Goal: Information Seeking & Learning: Find specific fact

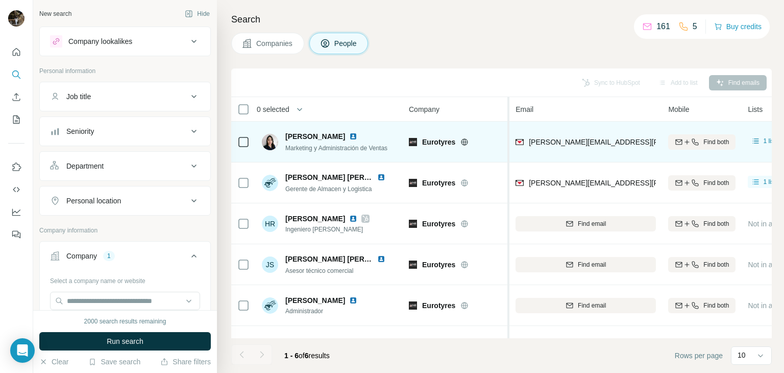
drag, startPoint x: 516, startPoint y: 143, endPoint x: 510, endPoint y: 139, distance: 7.4
click at [510, 139] on table "0 selected People Company Email Mobile Lists Personal location Seniority Depart…" at bounding box center [702, 231] width 943 height 269
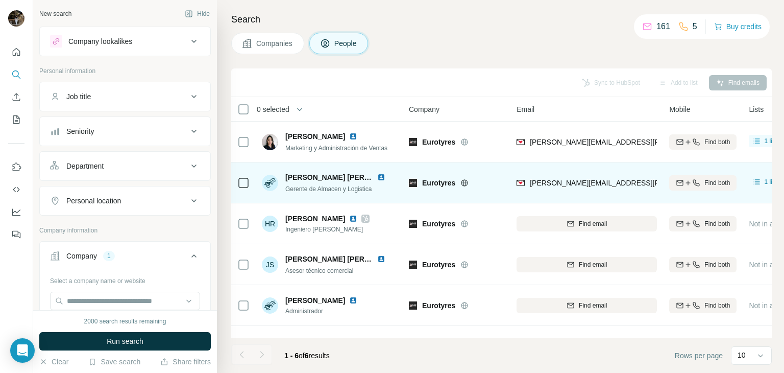
click at [378, 179] on img at bounding box center [381, 177] width 8 height 8
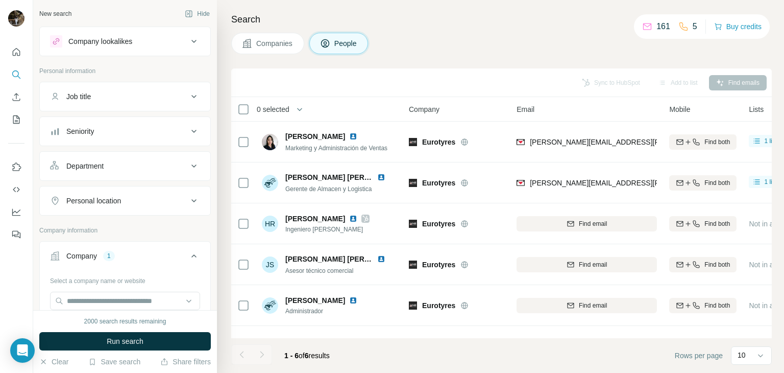
click at [154, 51] on button "Company lookalikes" at bounding box center [125, 41] width 170 height 24
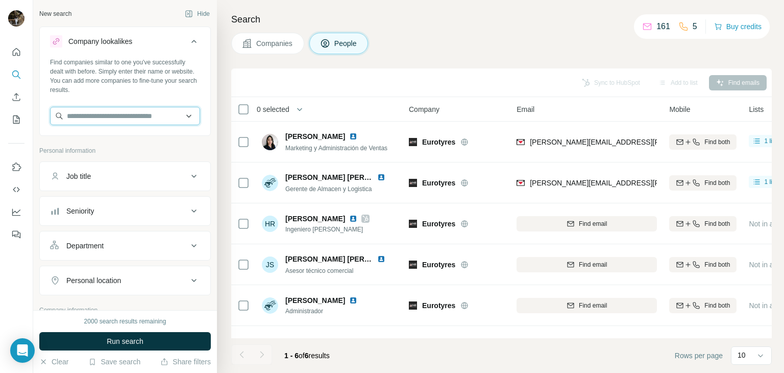
click at [134, 115] on input "text" at bounding box center [125, 116] width 150 height 18
paste input "**********"
click at [134, 115] on input "**********" at bounding box center [121, 116] width 142 height 18
drag, startPoint x: 171, startPoint y: 115, endPoint x: 118, endPoint y: 115, distance: 53.6
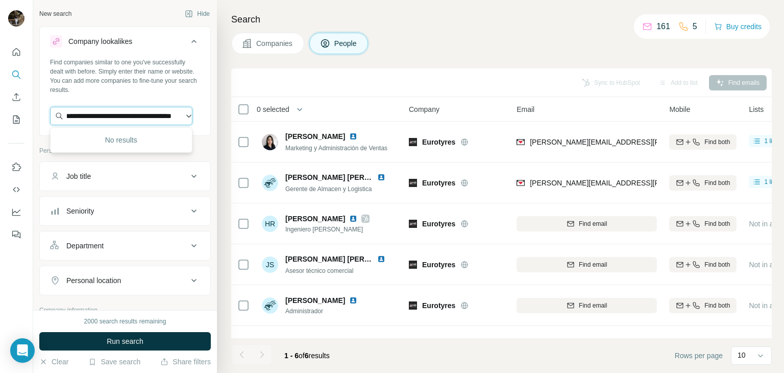
click at [118, 115] on input "**********" at bounding box center [121, 116] width 142 height 18
type input "**********"
drag, startPoint x: 153, startPoint y: 113, endPoint x: 61, endPoint y: 111, distance: 92.4
click at [61, 111] on input "**********" at bounding box center [121, 116] width 142 height 18
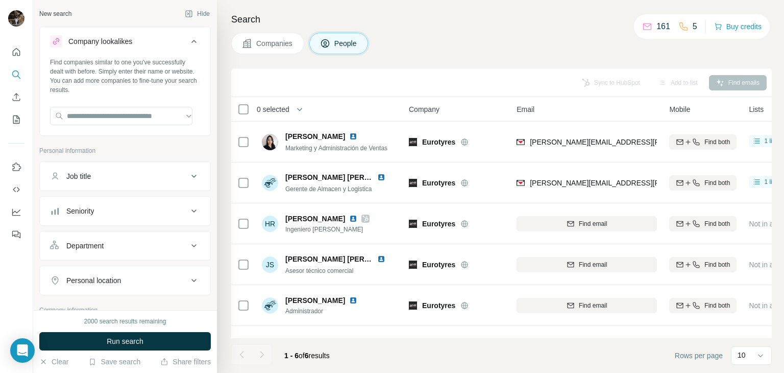
click at [171, 81] on div "Find companies similar to one you've successfully dealt with before. Simply ent…" at bounding box center [125, 76] width 150 height 37
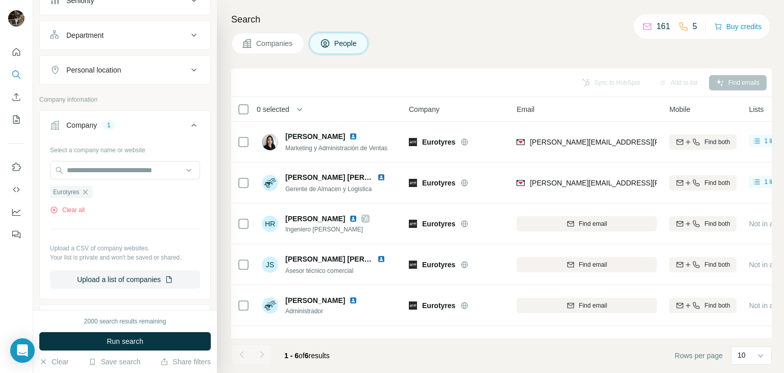
scroll to position [220, 0]
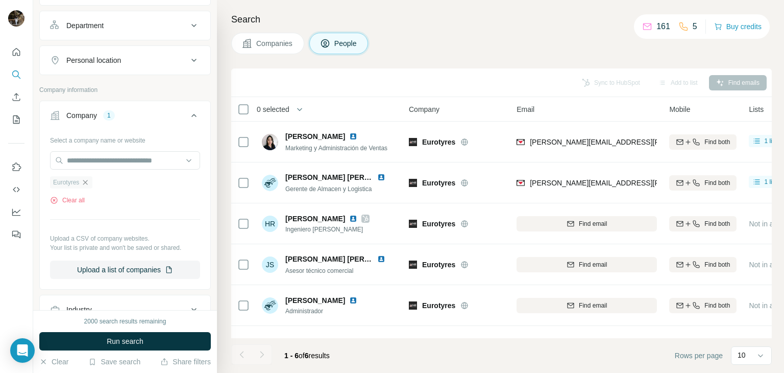
click at [86, 184] on icon "button" at bounding box center [85, 182] width 8 height 8
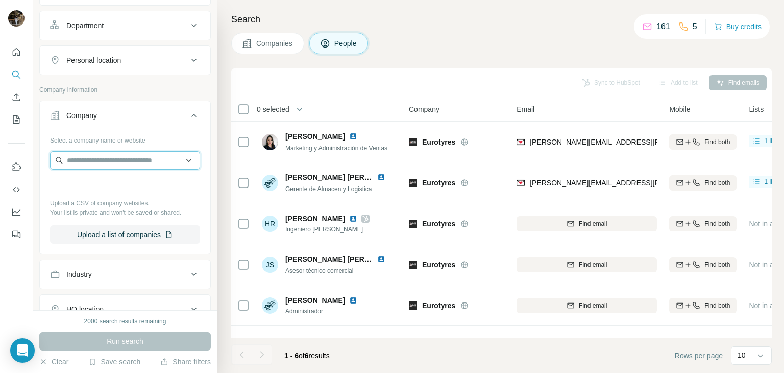
click at [98, 162] on input "text" at bounding box center [125, 160] width 150 height 18
paste input "**********"
type input "**********"
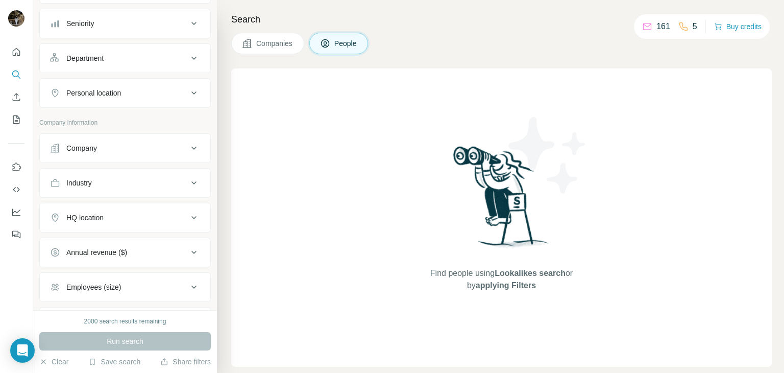
scroll to position [107, 0]
click at [165, 147] on div "Company" at bounding box center [119, 148] width 138 height 10
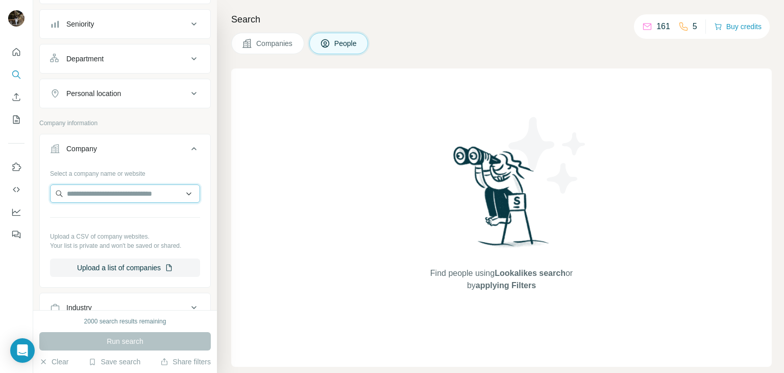
click at [148, 195] on input "text" at bounding box center [125, 193] width 150 height 18
paste input "**********"
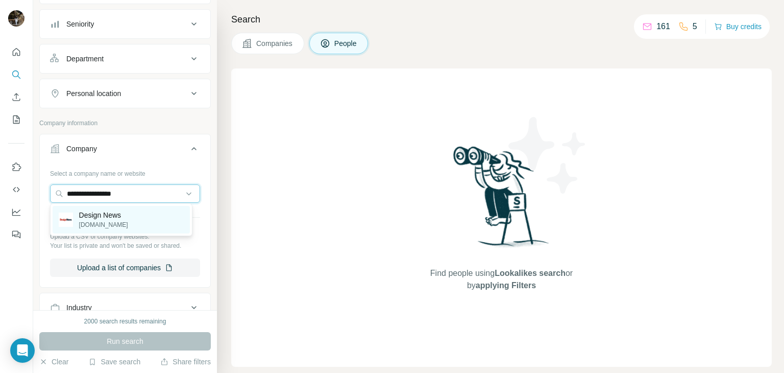
type input "**********"
click at [141, 219] on div "Design News designnews.com" at bounding box center [121, 220] width 137 height 28
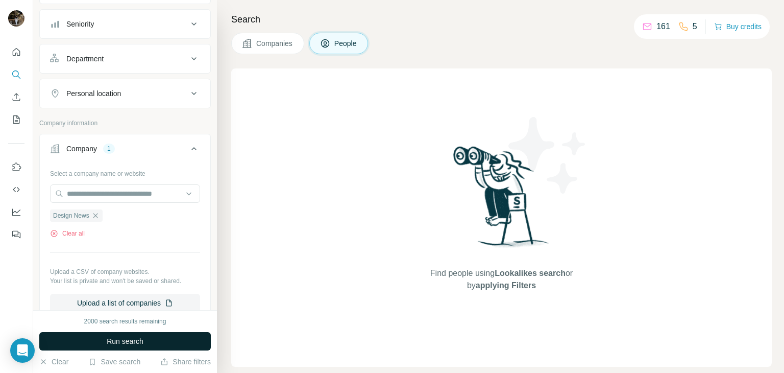
click at [145, 333] on button "Run search" at bounding box center [124, 341] width 171 height 18
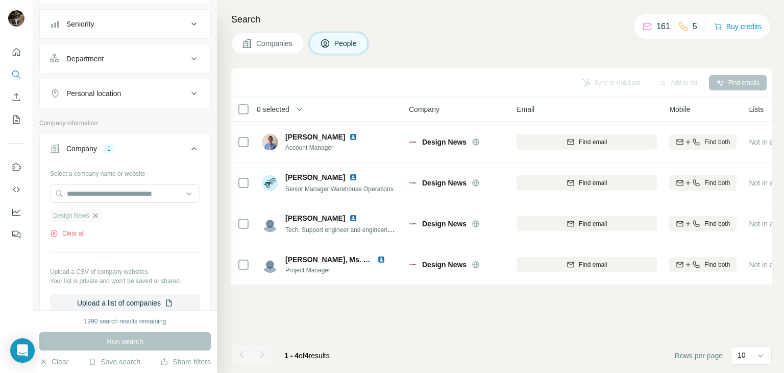
click at [98, 214] on icon "button" at bounding box center [95, 215] width 8 height 8
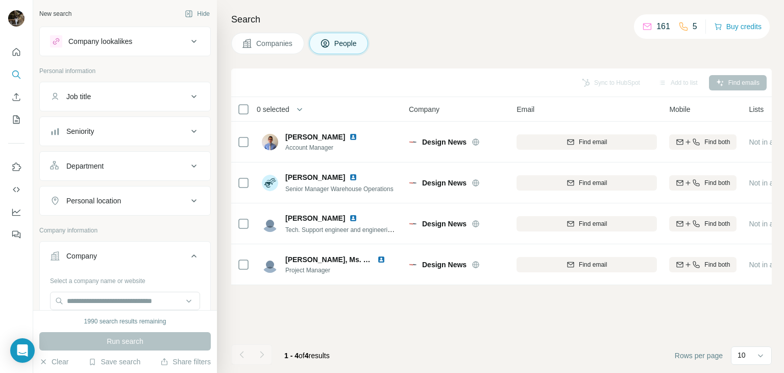
click at [125, 107] on button "Job title" at bounding box center [125, 96] width 170 height 24
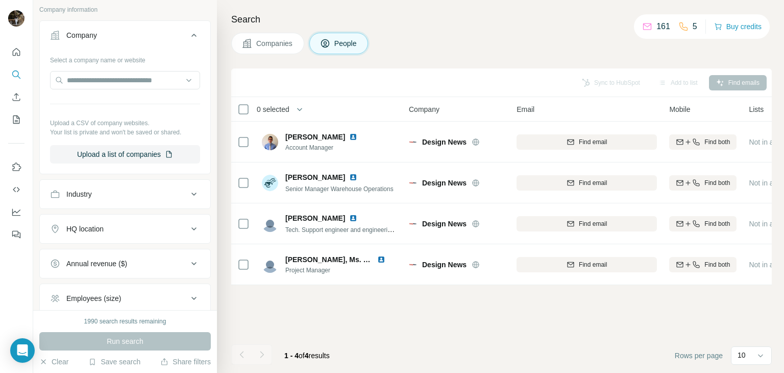
scroll to position [220, 0]
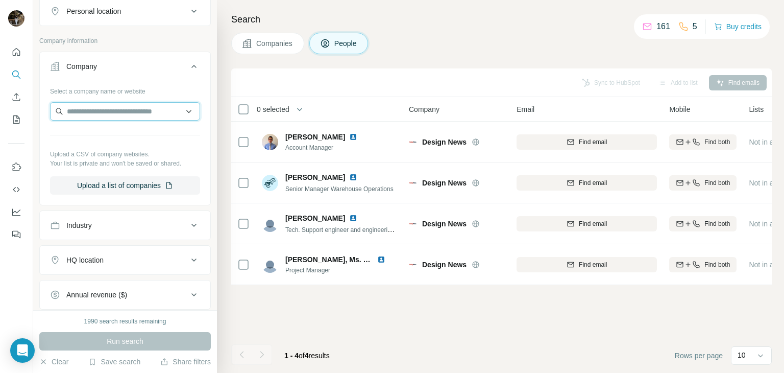
click at [122, 104] on input "text" at bounding box center [125, 111] width 150 height 18
click at [125, 113] on input "text" at bounding box center [125, 111] width 150 height 18
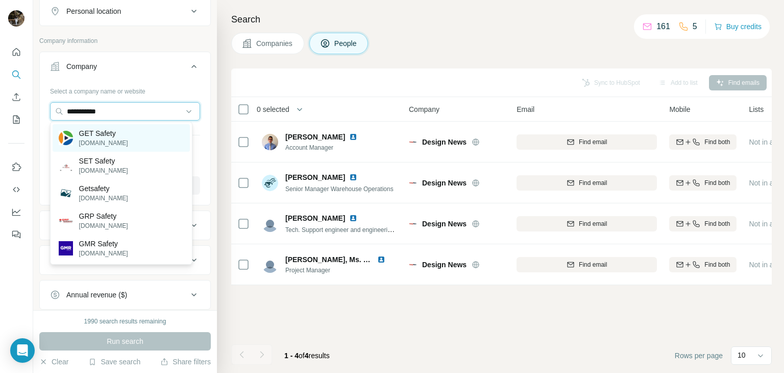
type input "**********"
click at [159, 142] on div "GET Safety getsafety.pt" at bounding box center [121, 138] width 137 height 28
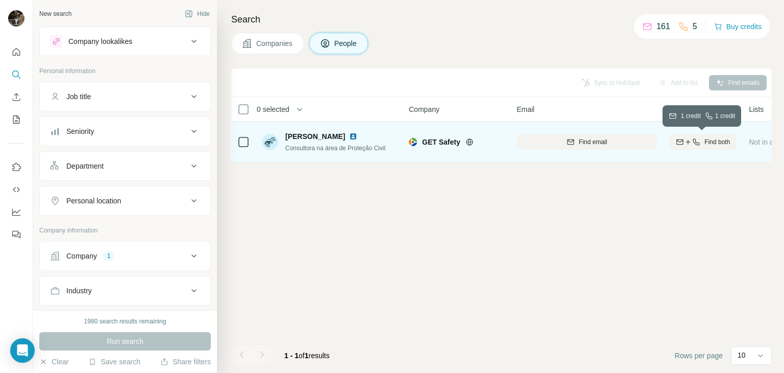
click at [702, 135] on button "Find both" at bounding box center [702, 141] width 67 height 15
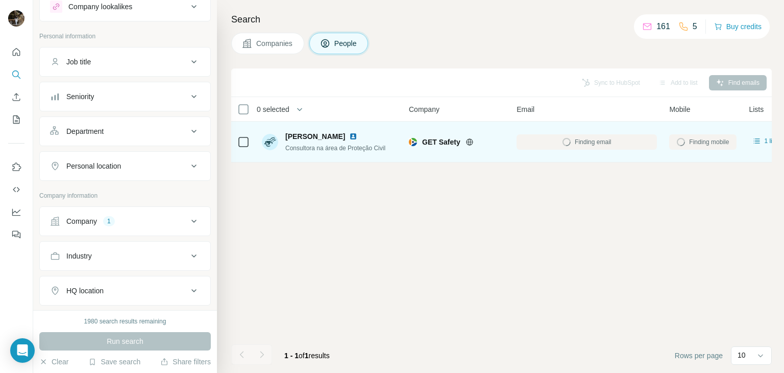
scroll to position [33, 0]
click at [155, 216] on button "Company 1" at bounding box center [125, 223] width 170 height 24
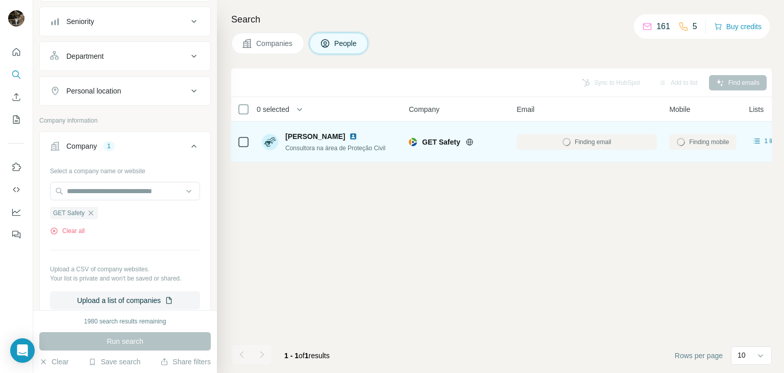
scroll to position [110, 0]
click at [91, 211] on icon "button" at bounding box center [91, 212] width 8 height 8
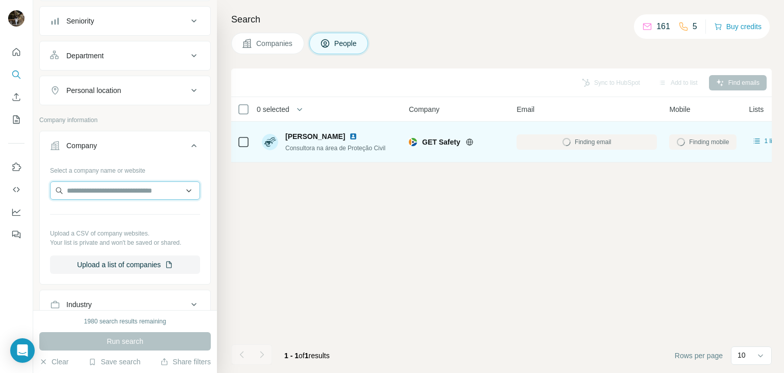
click at [102, 198] on input "text" at bounding box center [125, 190] width 150 height 18
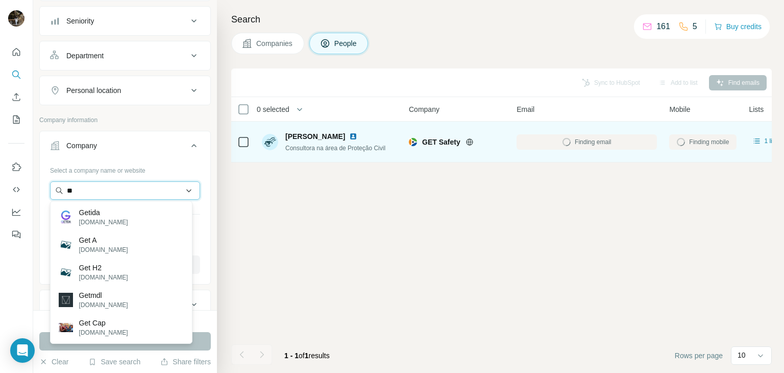
type input "*"
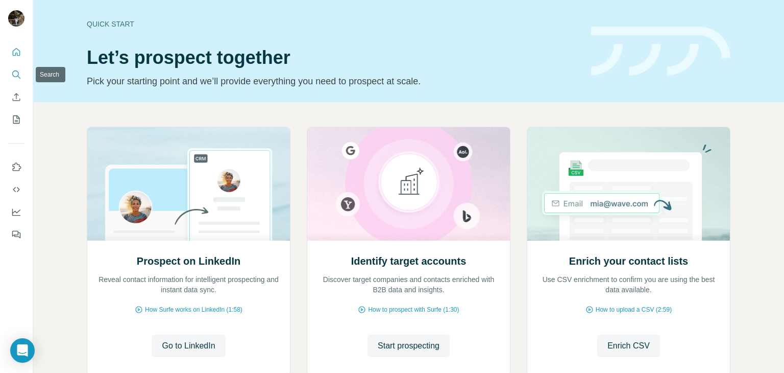
click at [9, 78] on button "Search" at bounding box center [16, 74] width 16 height 18
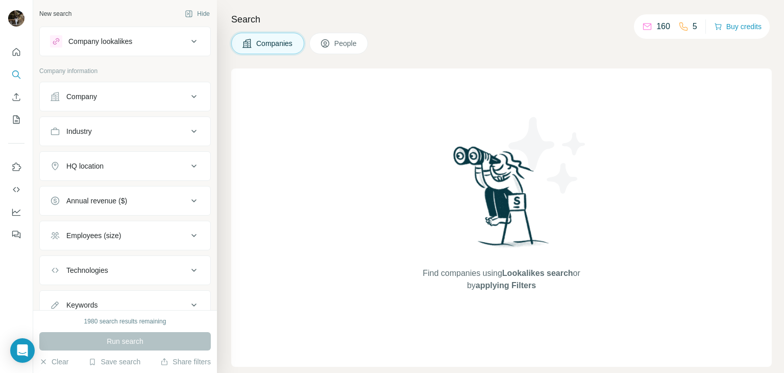
scroll to position [37, 0]
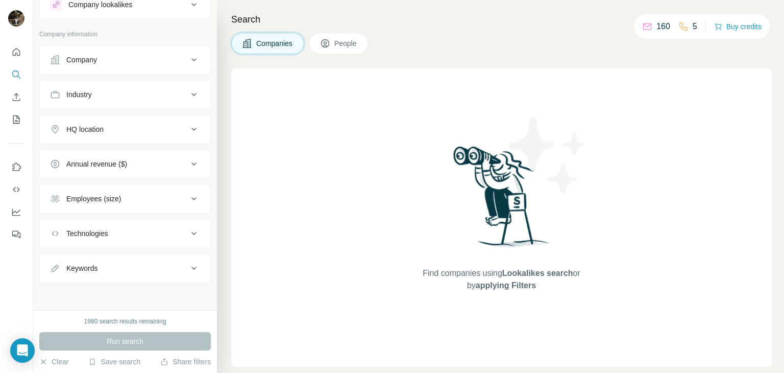
click at [118, 200] on div "Employees (size)" at bounding box center [93, 198] width 55 height 10
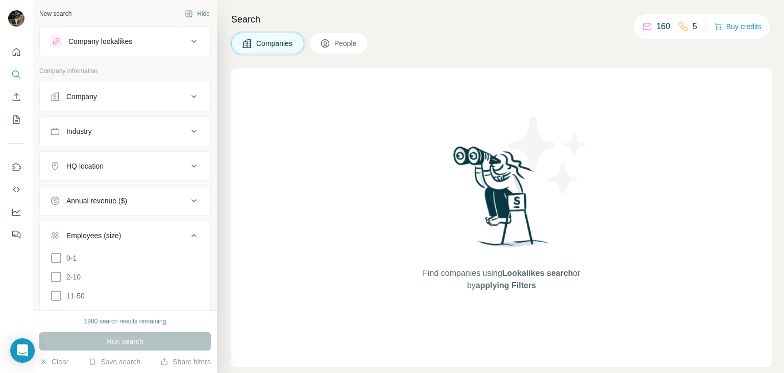
scroll to position [0, 0]
click at [129, 100] on div "Company" at bounding box center [119, 96] width 138 height 10
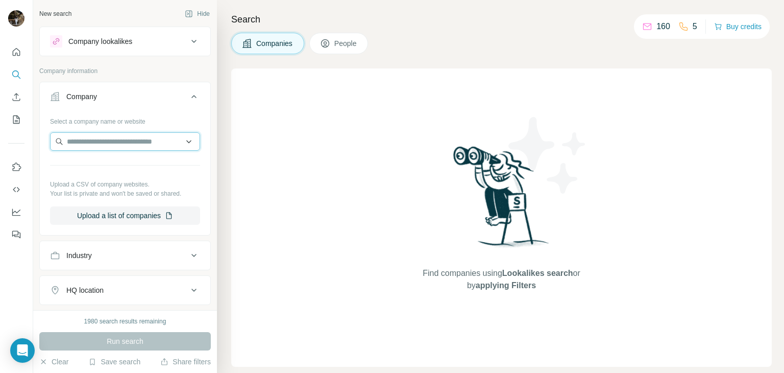
click at [122, 133] on input "text" at bounding box center [125, 141] width 150 height 18
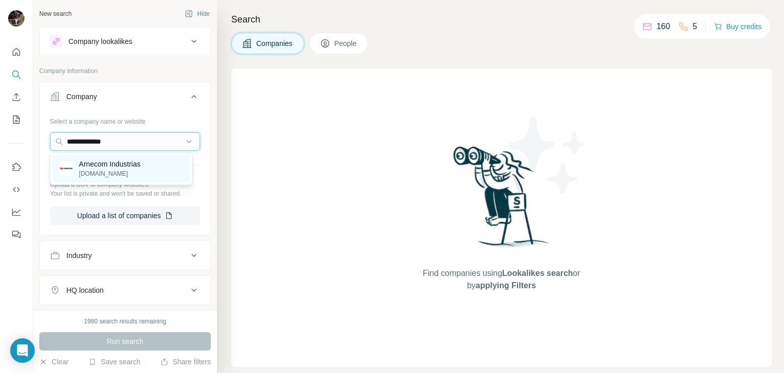
type input "**********"
click at [120, 180] on div "Arnecom Industrias [DOMAIN_NAME]" at bounding box center [121, 169] width 137 height 28
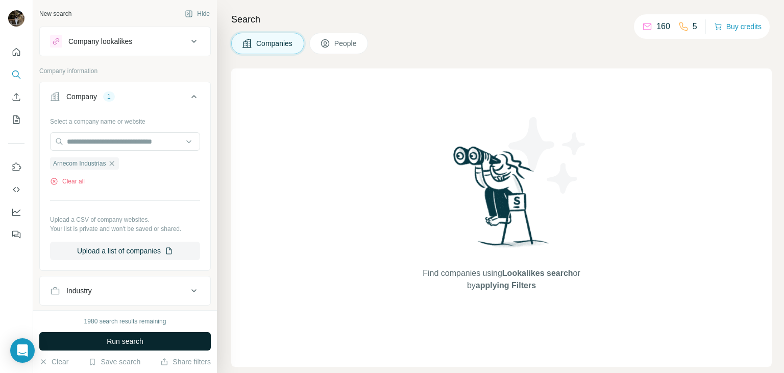
click at [120, 336] on span "Run search" at bounding box center [125, 341] width 37 height 10
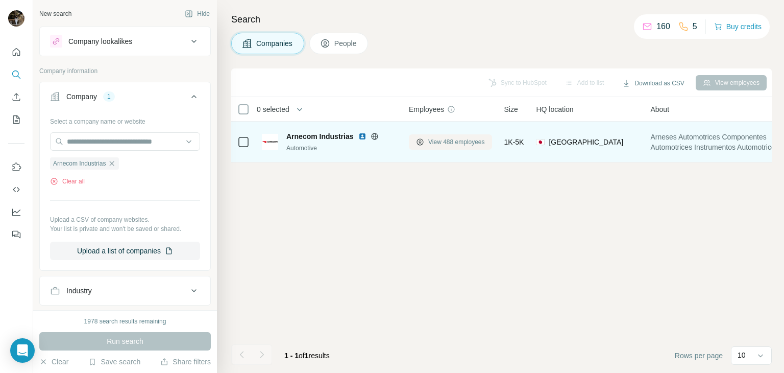
click at [426, 143] on button "View 488 employees" at bounding box center [450, 141] width 83 height 15
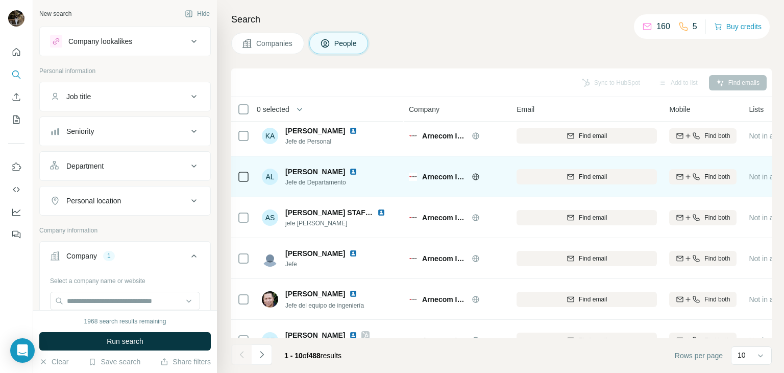
scroll to position [6, 0]
click at [652, 175] on div "Find email" at bounding box center [586, 176] width 140 height 9
click at [679, 179] on icon "button" at bounding box center [680, 176] width 8 height 8
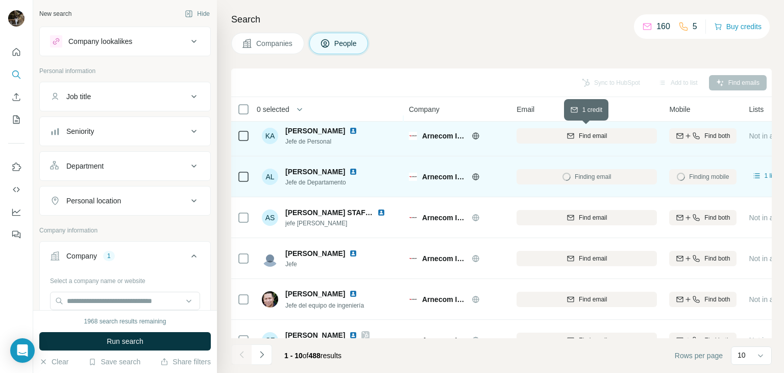
click at [618, 141] on button "Find email" at bounding box center [586, 135] width 140 height 15
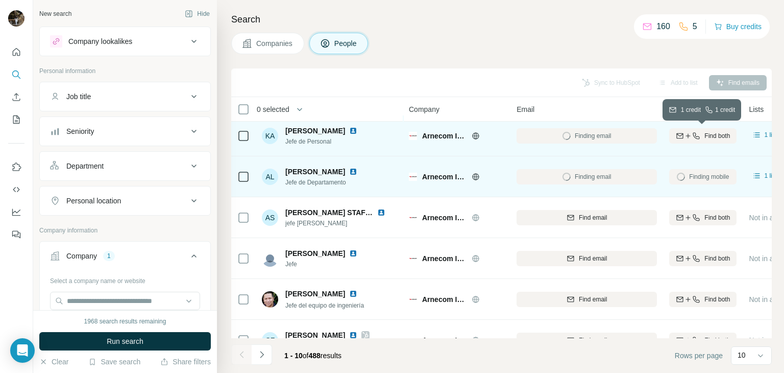
click at [693, 135] on icon "button" at bounding box center [696, 136] width 8 height 8
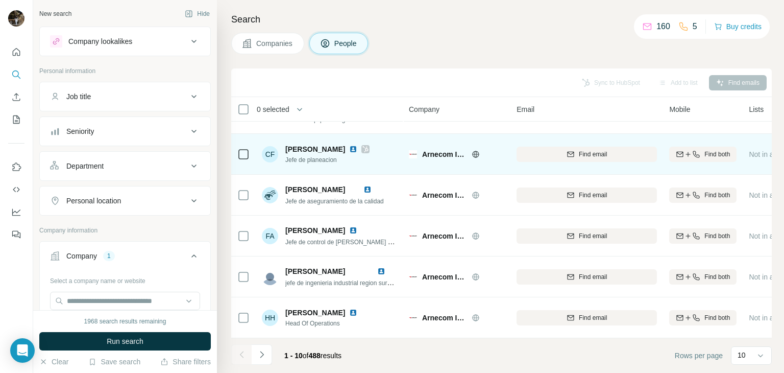
scroll to position [196, 0]
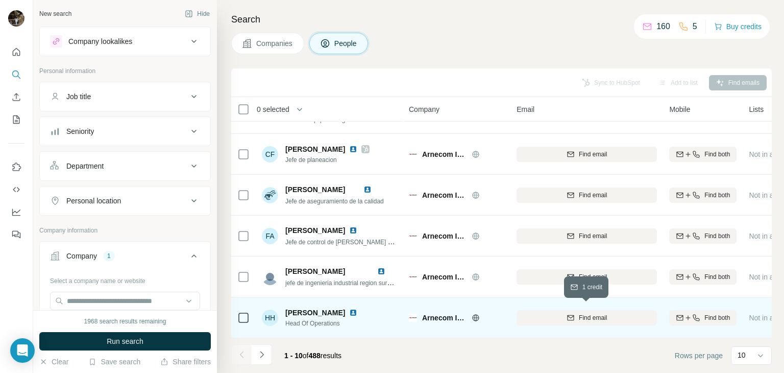
click at [577, 313] on div "Find email" at bounding box center [586, 317] width 140 height 9
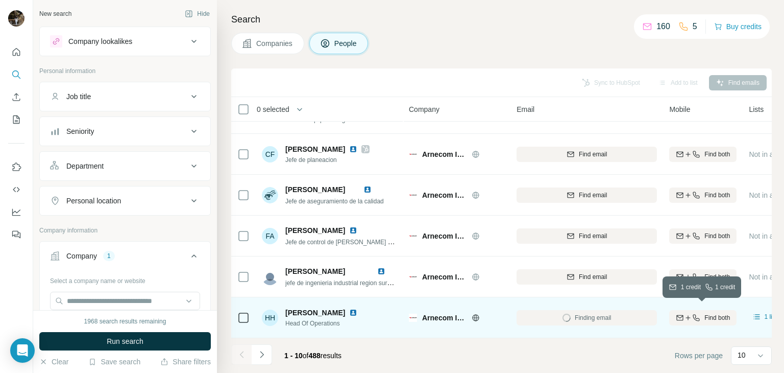
click at [684, 313] on icon "button" at bounding box center [688, 317] width 8 height 8
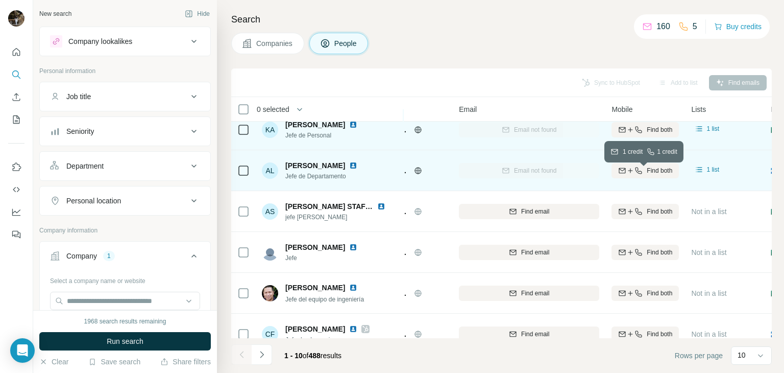
scroll to position [0, 58]
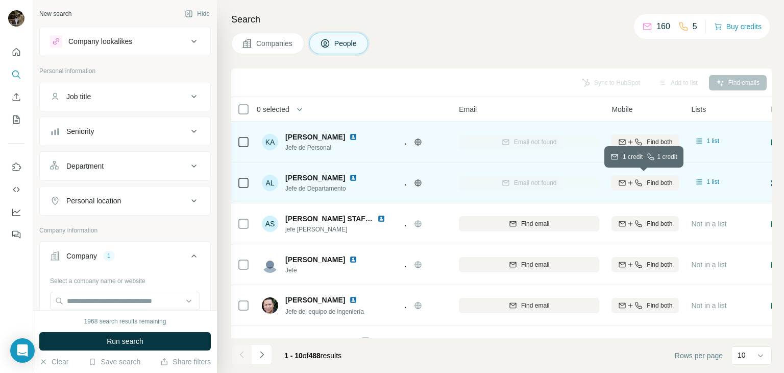
click at [651, 179] on span "Find both" at bounding box center [660, 182] width 26 height 9
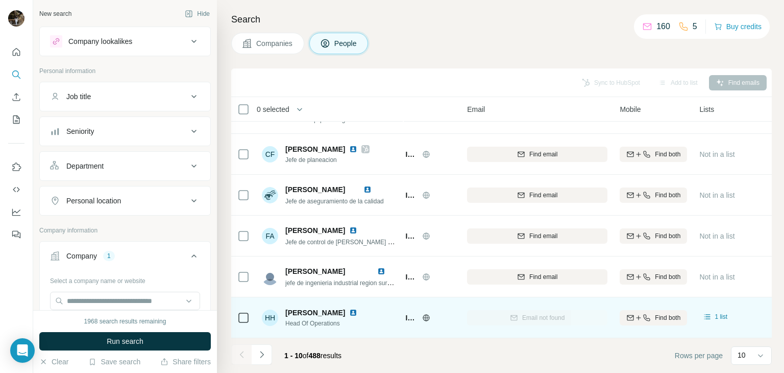
scroll to position [195, 50]
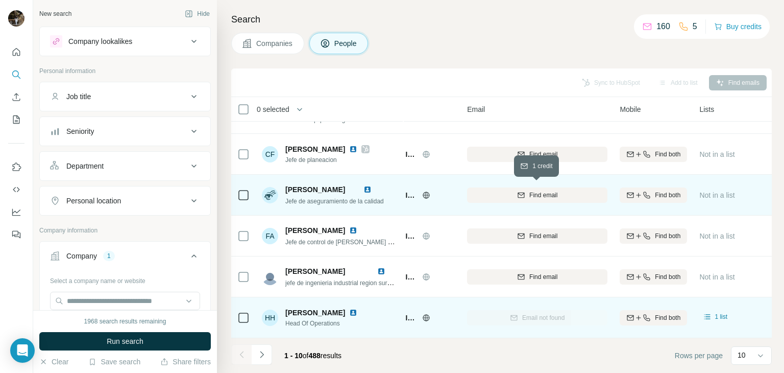
click at [527, 195] on div "Find email" at bounding box center [537, 194] width 140 height 9
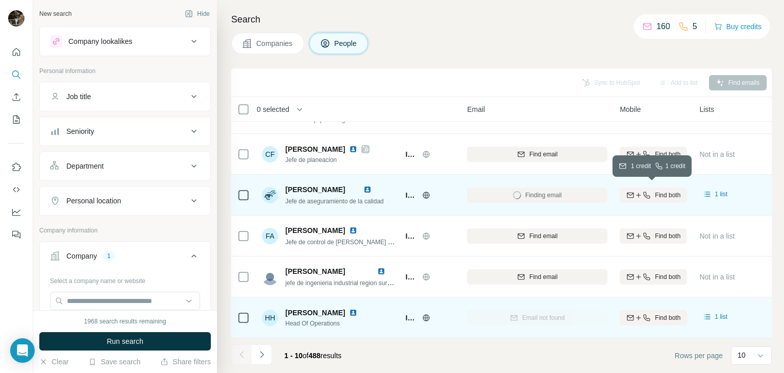
click at [640, 191] on icon "button" at bounding box center [638, 195] width 8 height 8
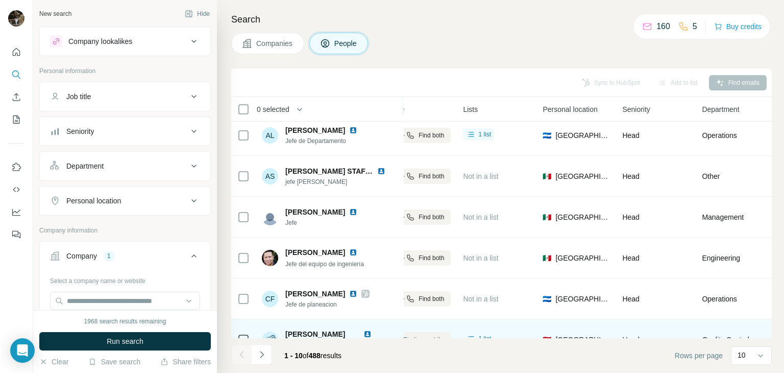
scroll to position [0, 286]
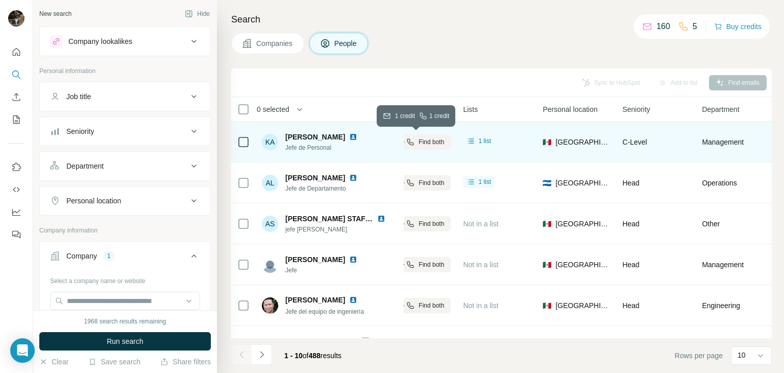
click at [437, 139] on span "Find both" at bounding box center [431, 141] width 26 height 9
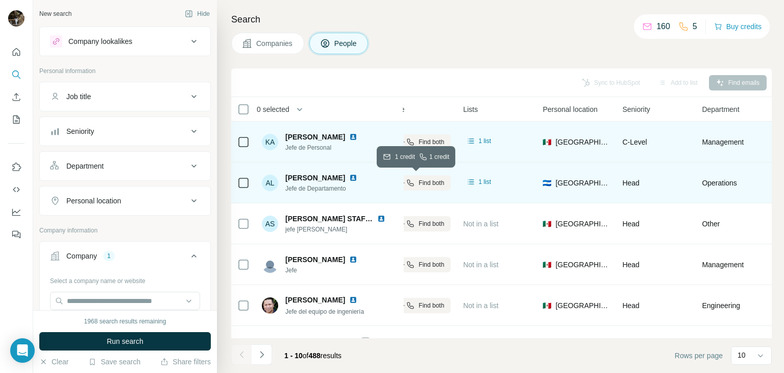
click at [432, 178] on span "Find both" at bounding box center [431, 182] width 26 height 9
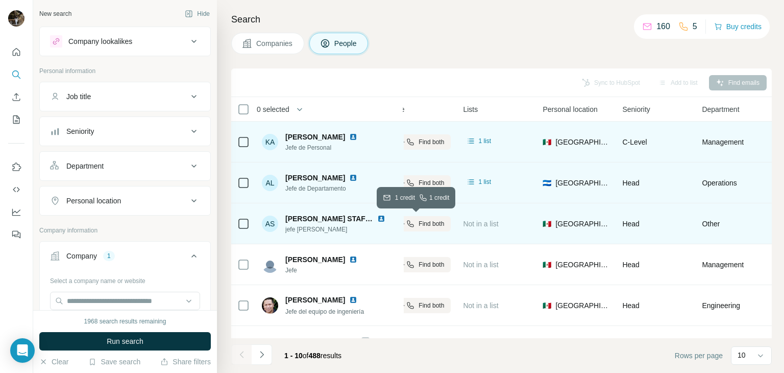
click at [433, 227] on span "Find both" at bounding box center [431, 223] width 26 height 9
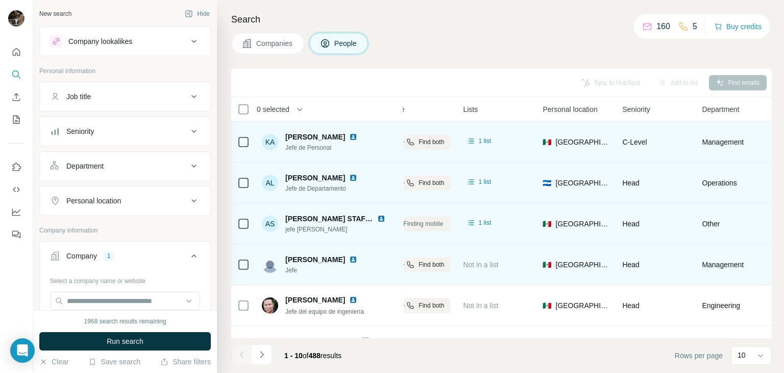
click at [433, 253] on div "Find both" at bounding box center [416, 264] width 67 height 28
click at [432, 257] on button "Find both" at bounding box center [416, 264] width 67 height 15
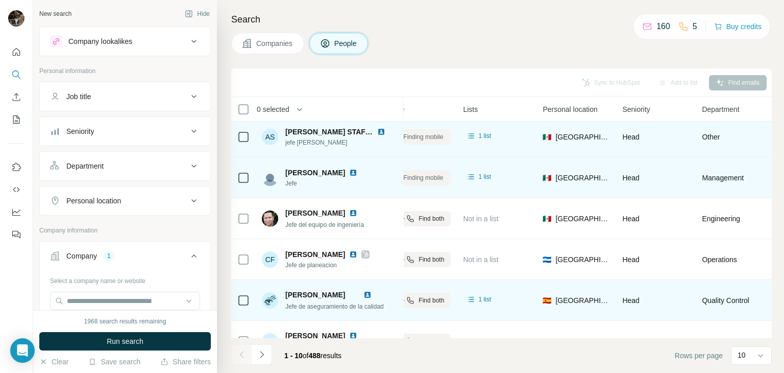
scroll to position [90, 286]
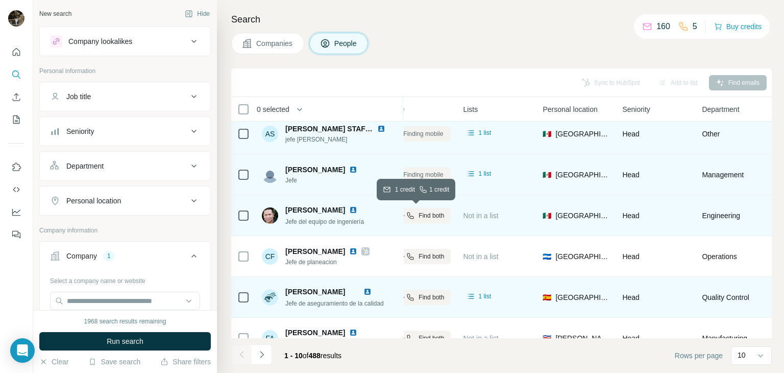
click at [425, 219] on button "Find both" at bounding box center [416, 215] width 67 height 15
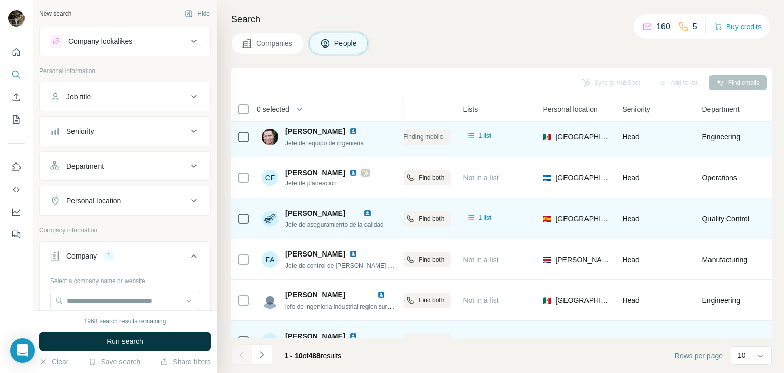
scroll to position [197, 286]
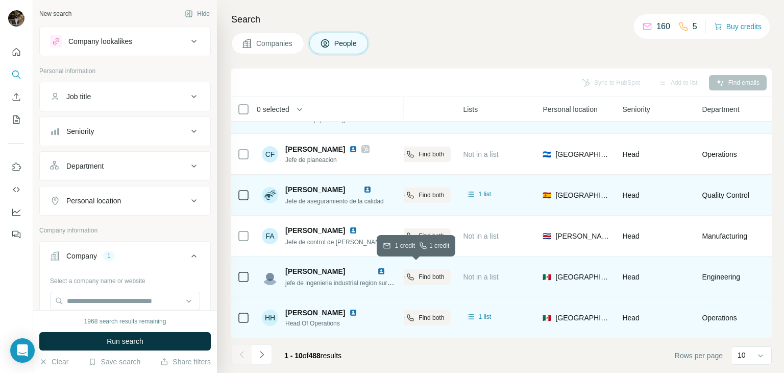
click at [439, 274] on span "Find both" at bounding box center [431, 276] width 26 height 9
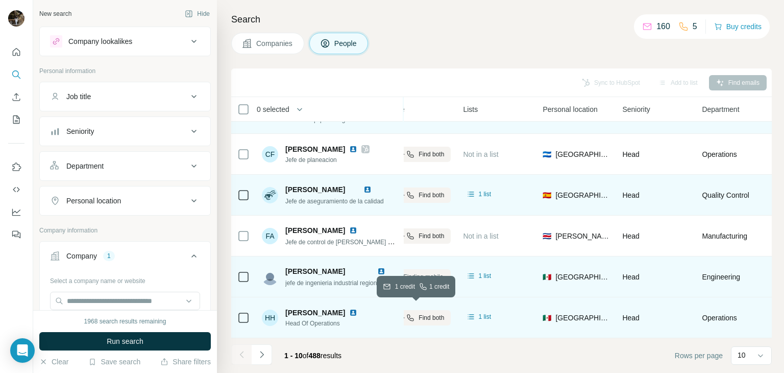
click at [432, 313] on span "Find both" at bounding box center [431, 317] width 26 height 9
click at [266, 355] on icon "Navigate to next page" at bounding box center [262, 354] width 10 height 10
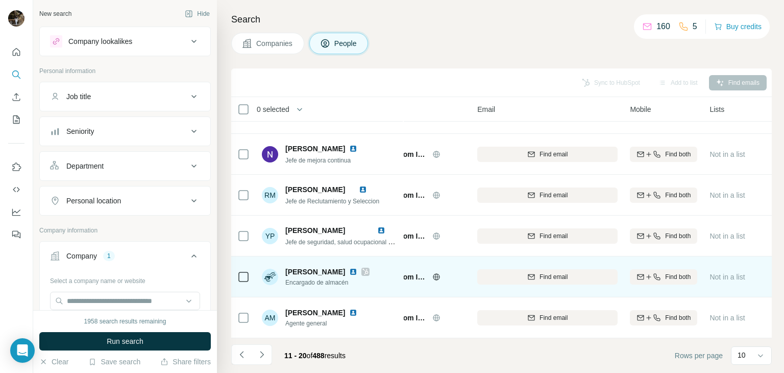
scroll to position [197, 0]
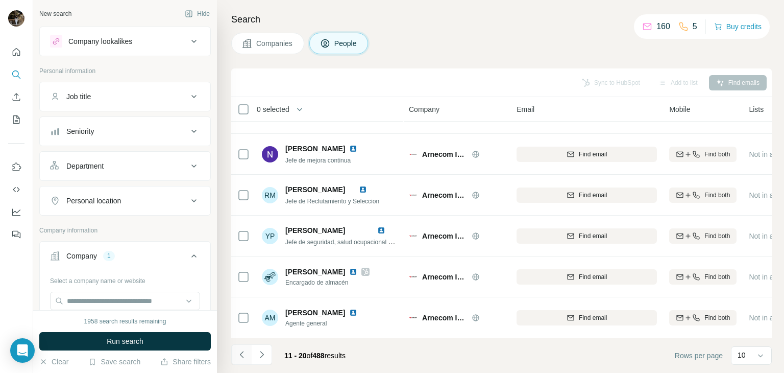
click at [240, 354] on icon "Navigate to previous page" at bounding box center [241, 354] width 4 height 7
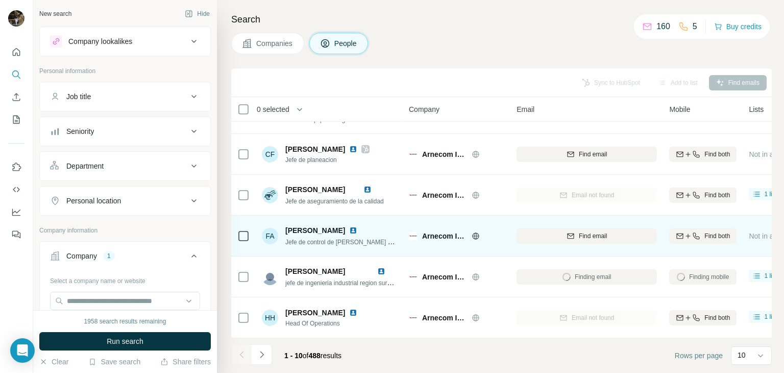
scroll to position [0, 0]
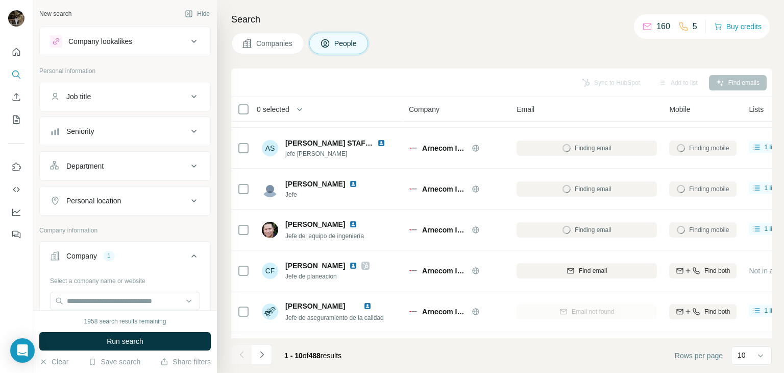
click at [386, 100] on th "0 selected" at bounding box center [312, 109] width 163 height 24
